Goal: Find specific page/section: Find specific page/section

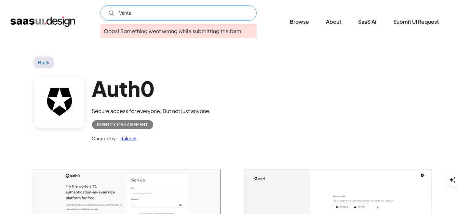
click at [183, 14] on input "Vanta" at bounding box center [179, 13] width 156 height 16
click at [286, 65] on div "Back" at bounding box center [229, 63] width 390 height 12
click at [296, 25] on link "Browse" at bounding box center [299, 22] width 35 height 14
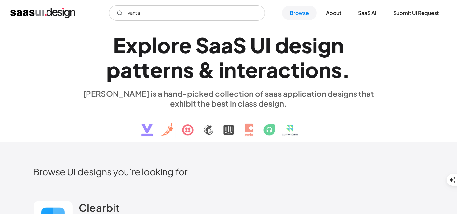
type input "Vanta"
